Goal: Book appointment/travel/reservation

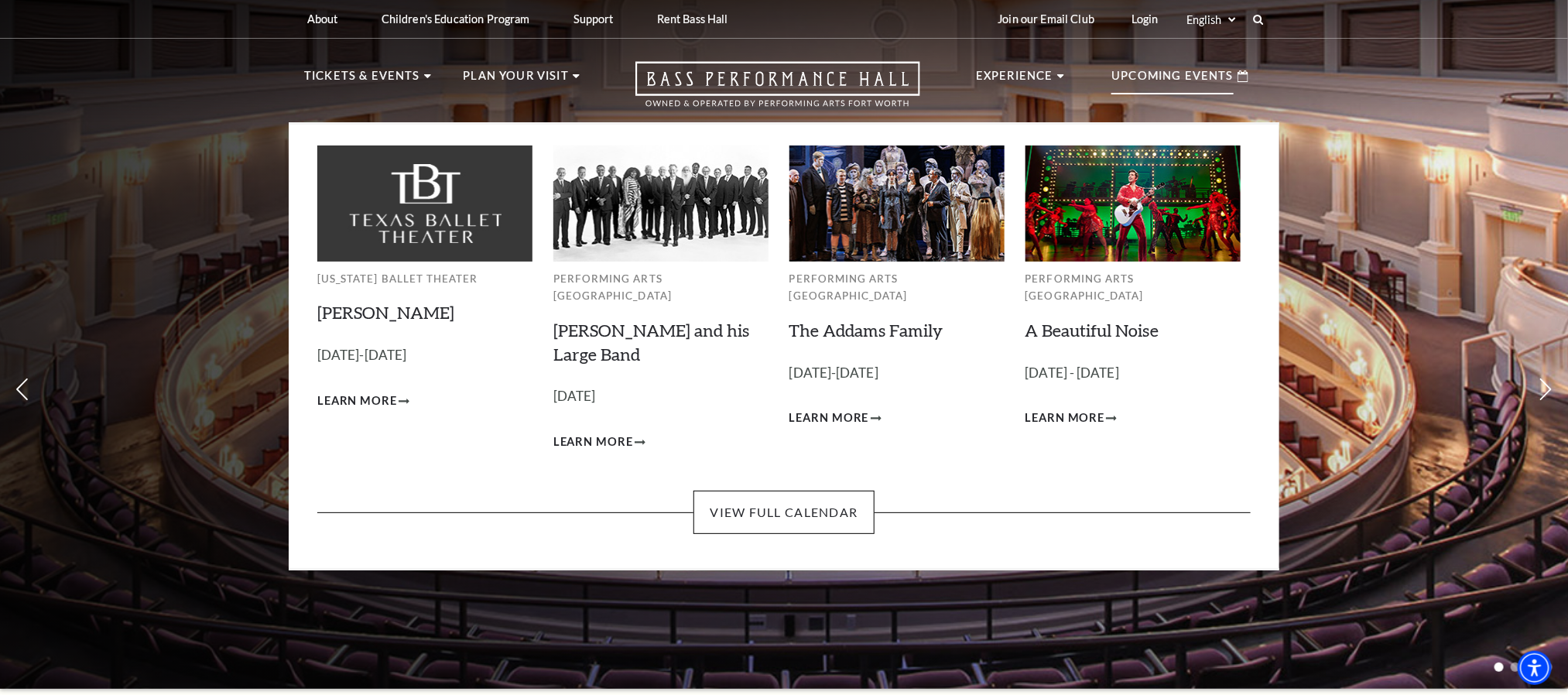
click at [1147, 77] on p "Upcoming Events" at bounding box center [1173, 81] width 122 height 28
click at [794, 490] on link "View Full Calendar" at bounding box center [783, 511] width 181 height 43
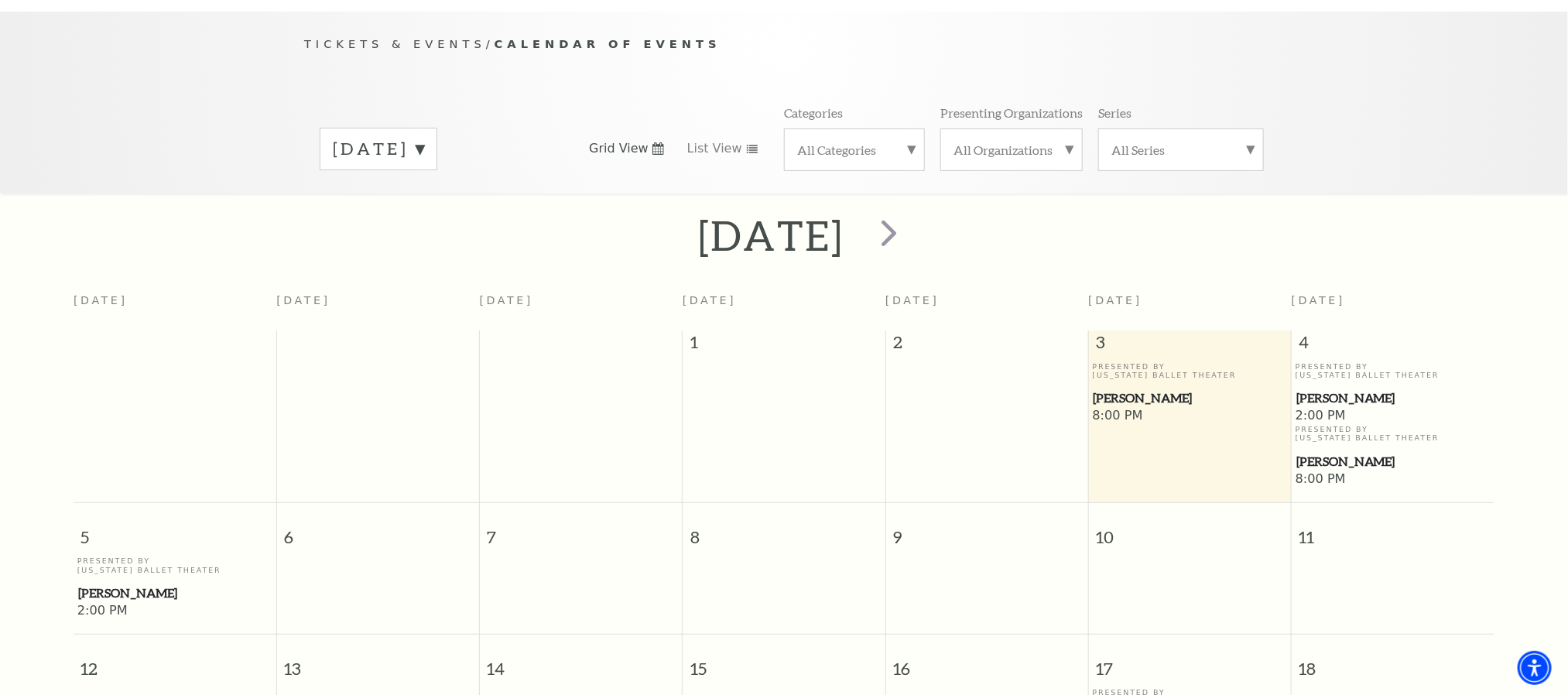
scroll to position [21, 0]
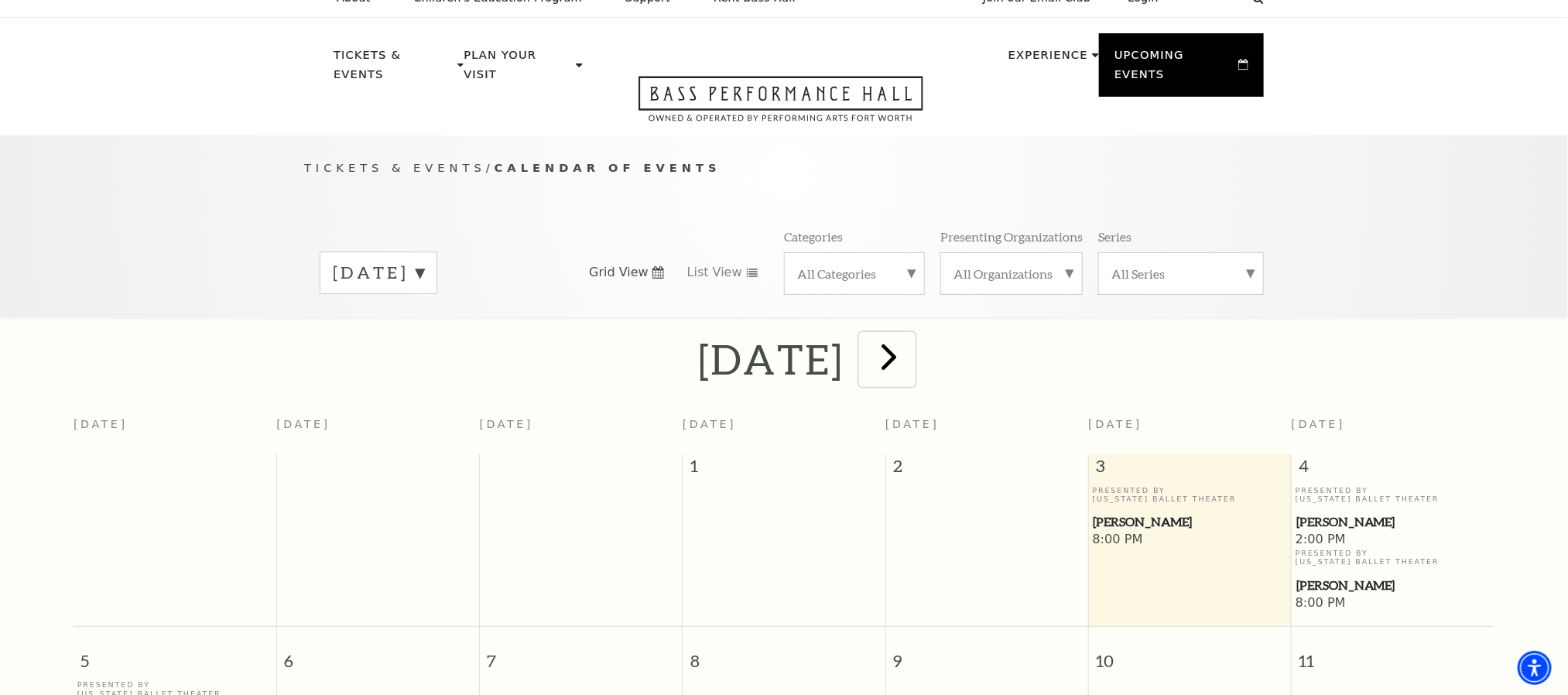
click at [911, 342] on span "next" at bounding box center [889, 356] width 44 height 44
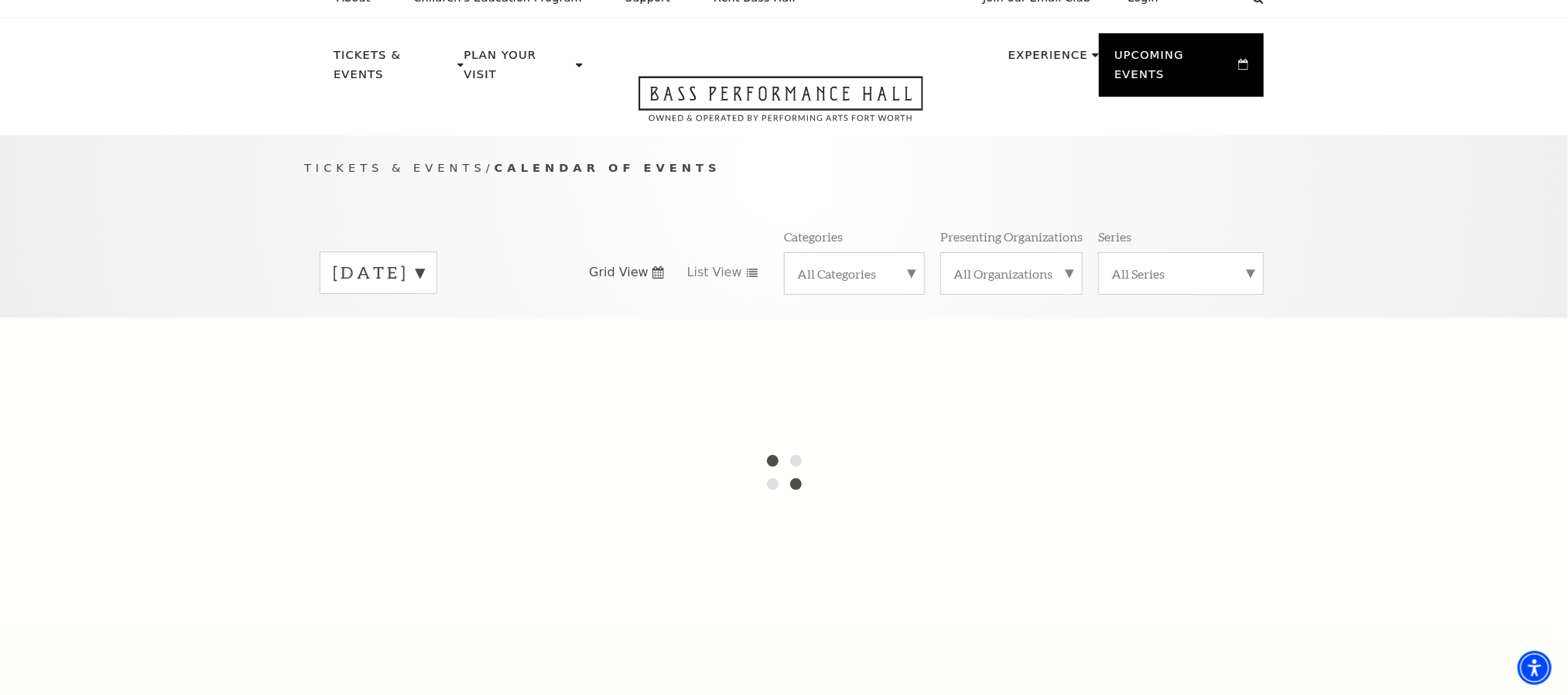
click at [424, 261] on label "[DATE]" at bounding box center [378, 273] width 91 height 24
click at [424, 295] on label "[DATE]" at bounding box center [378, 305] width 91 height 33
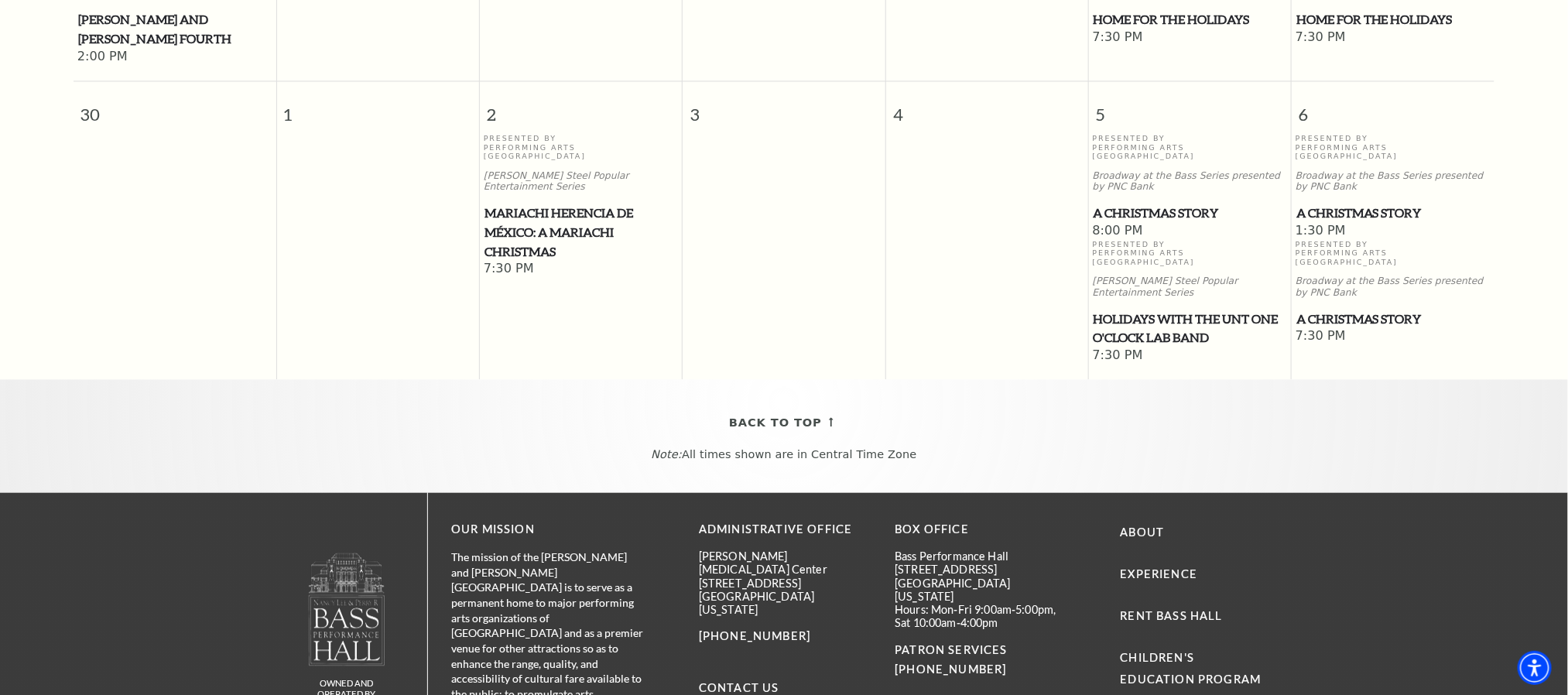
scroll to position [1297, 0]
